Goal: Task Accomplishment & Management: Use online tool/utility

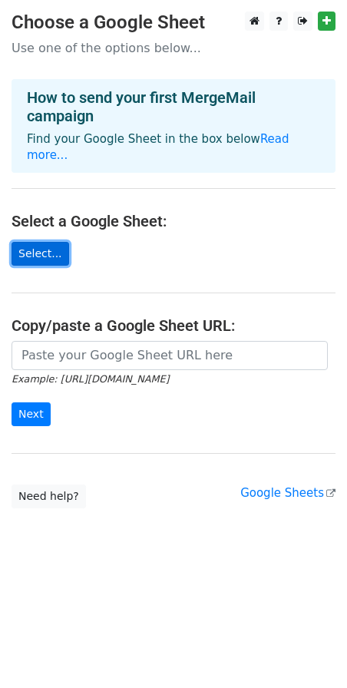
click at [27, 242] on link "Select..." at bounding box center [41, 254] width 58 height 24
click at [41, 242] on link "Select..." at bounding box center [41, 254] width 58 height 24
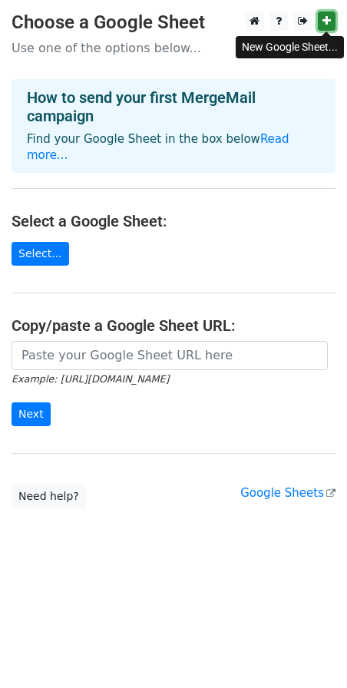
click at [329, 21] on icon at bounding box center [326, 20] width 8 height 11
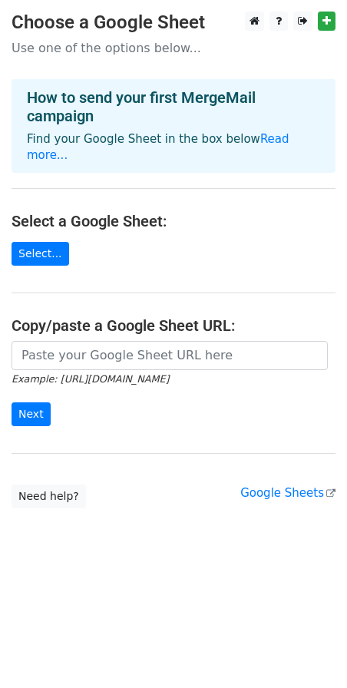
click at [257, 212] on h4 "Select a Google Sheet:" at bounding box center [174, 221] width 324 height 18
click at [49, 246] on link "Select..." at bounding box center [41, 254] width 58 height 24
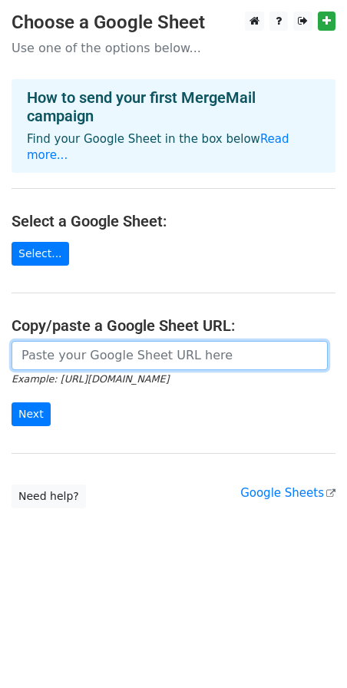
click at [135, 343] on input "url" at bounding box center [170, 355] width 316 height 29
paste input "https://docs.google.com/spreadsheets/d/1rSl5XkuDUZjH6TLN2xk1gkRR_23_6xqg/edit?g…"
type input "https://docs.google.com/spreadsheets/d/1rSl5XkuDUZjH6TLN2xk1gkRR_23_6xqg/edit?g…"
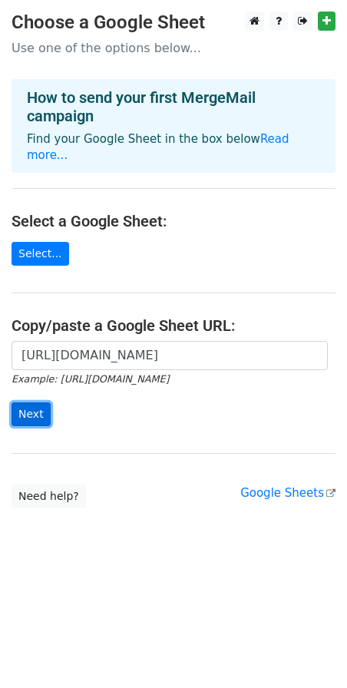
click at [33, 403] on input "Next" at bounding box center [31, 414] width 39 height 24
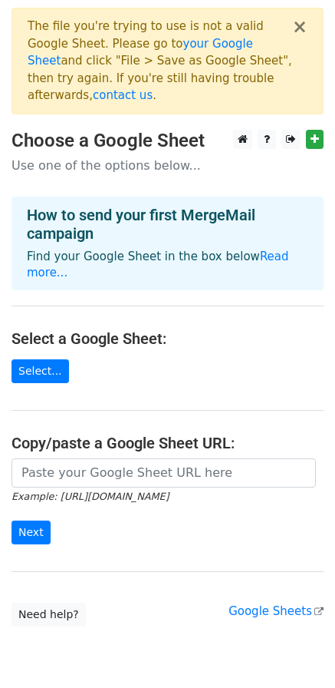
click at [45, 353] on main "× The file you're trying to use is not a valid Google Sheet. Please go to your …" at bounding box center [167, 317] width 335 height 619
click at [40, 359] on link "Select..." at bounding box center [41, 371] width 58 height 24
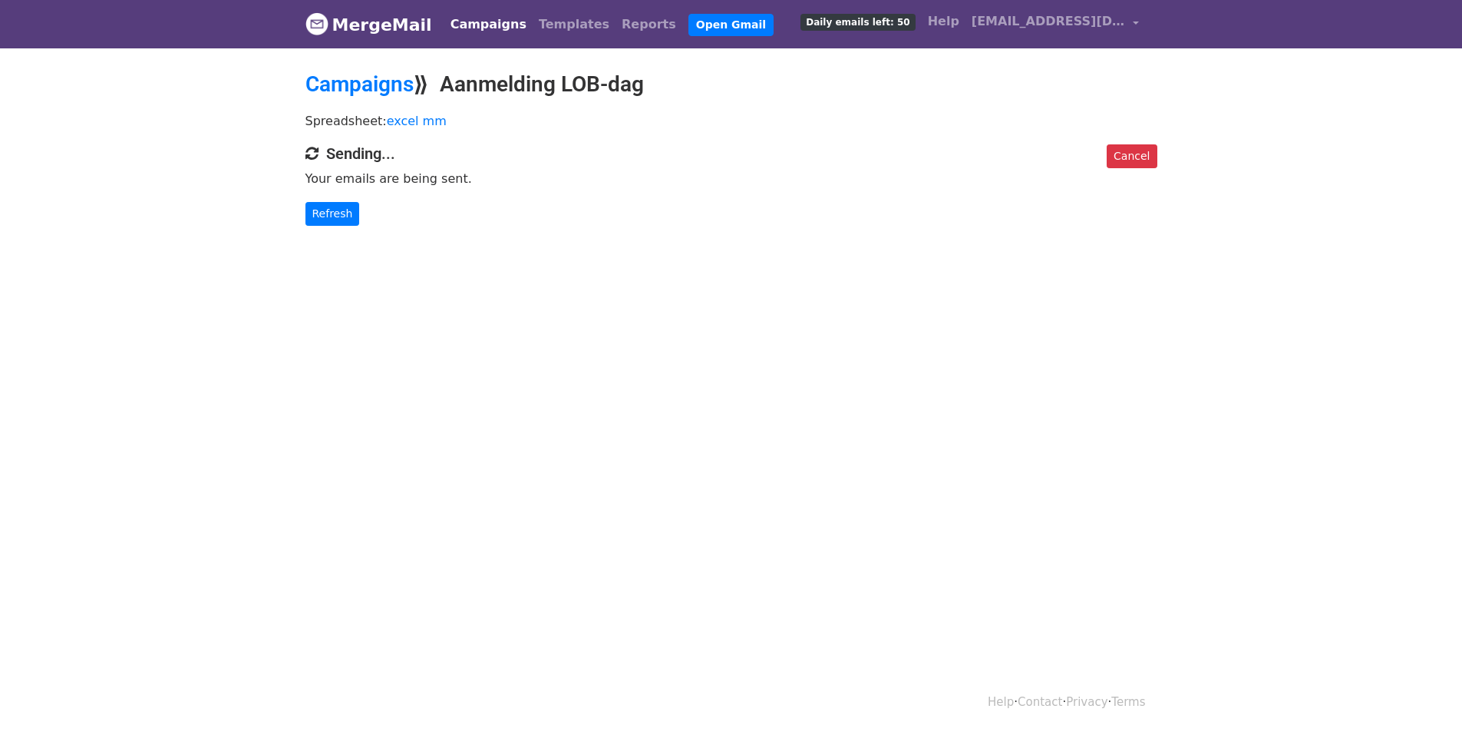
click at [897, 20] on span "Daily emails left: 50" at bounding box center [858, 22] width 114 height 17
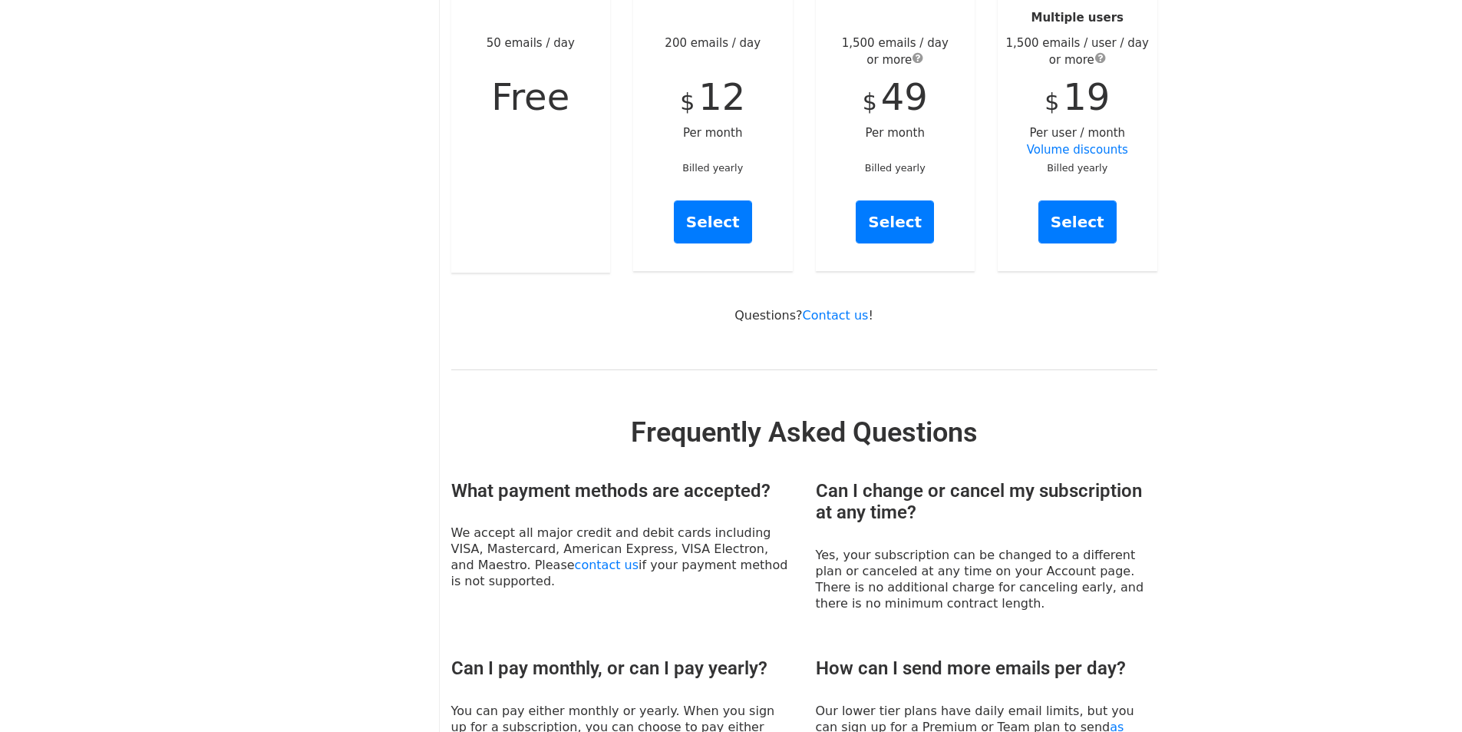
scroll to position [106, 0]
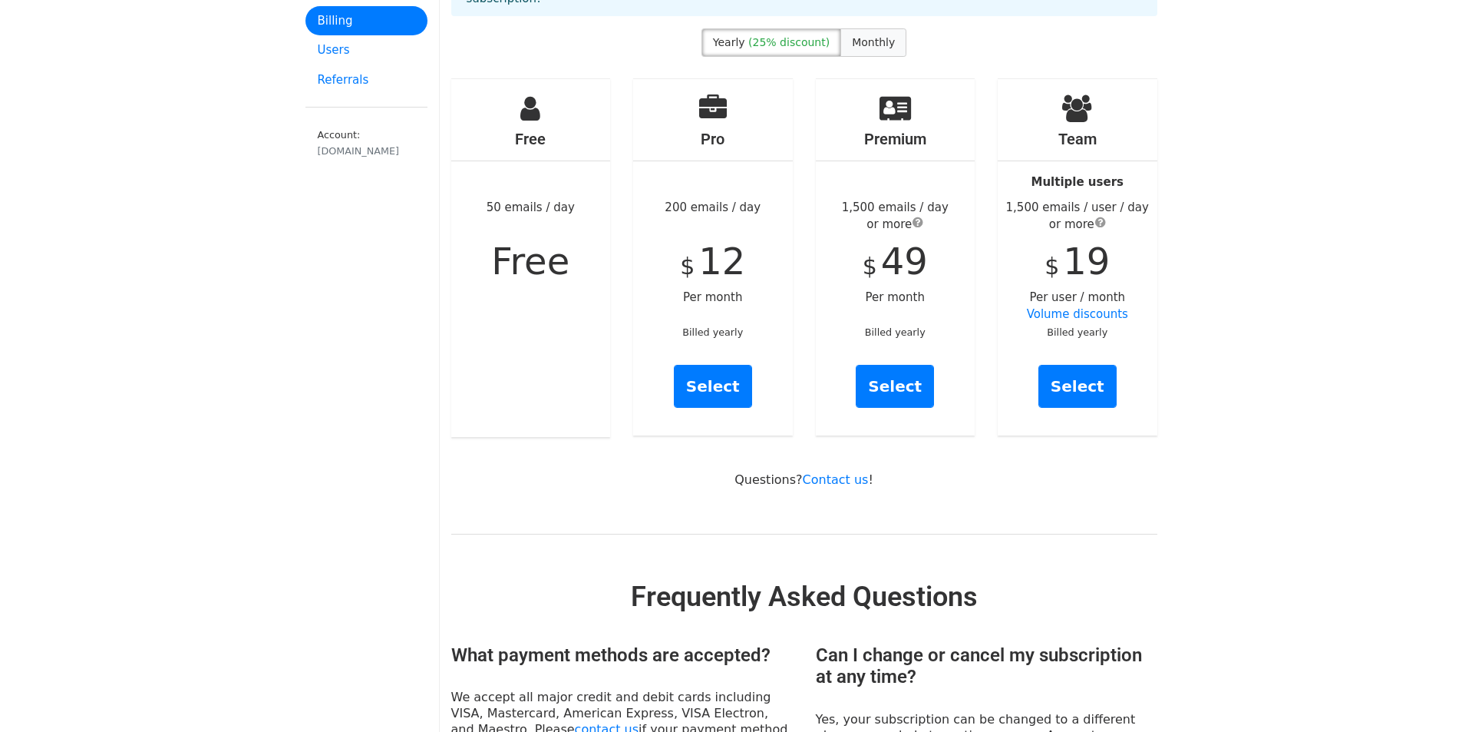
click at [867, 36] on span "Monthly" at bounding box center [873, 42] width 43 height 12
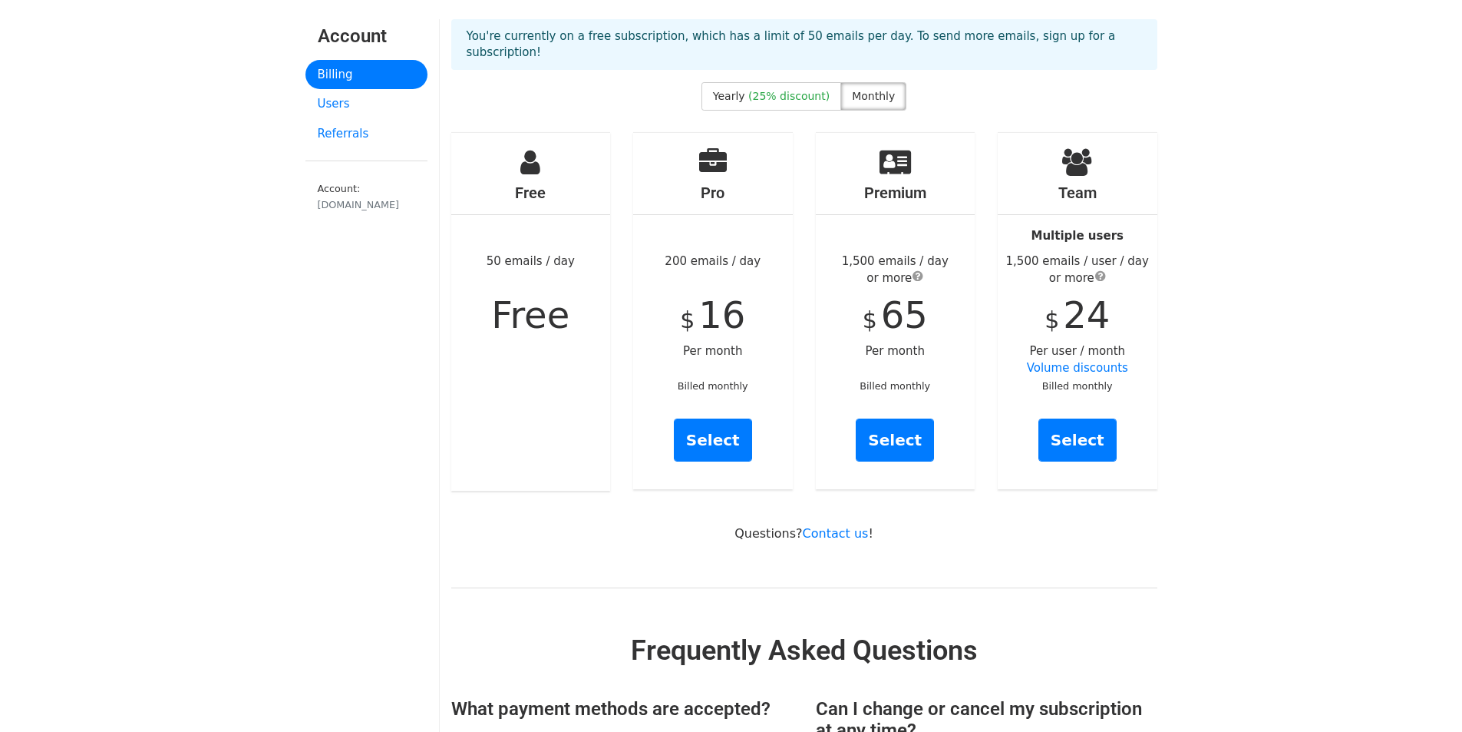
scroll to position [0, 0]
